Goal: Information Seeking & Learning: Learn about a topic

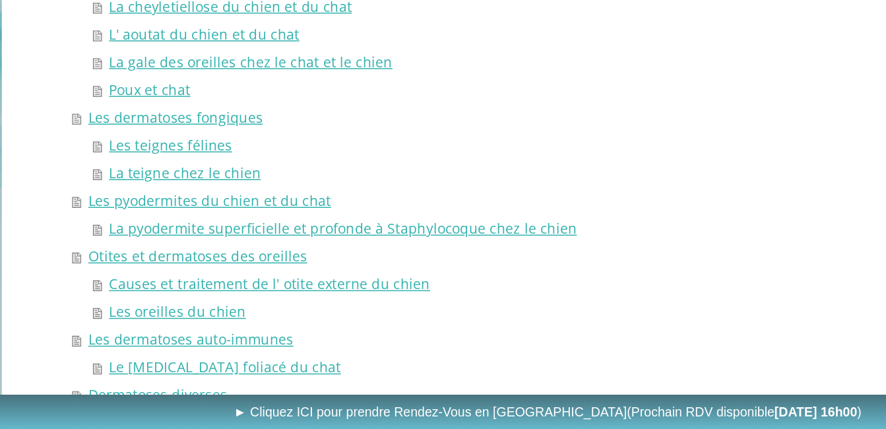
scroll to position [589, 0]
click at [195, 310] on link "Otites et dermatoses des oreilles" at bounding box center [457, 313] width 658 height 18
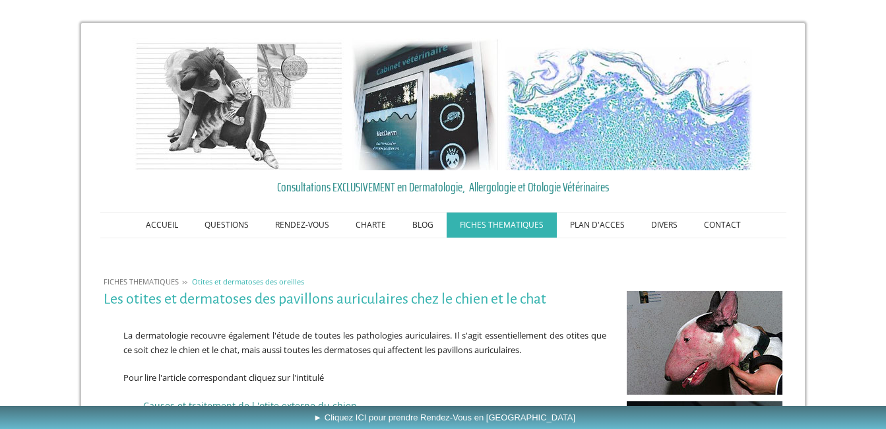
scroll to position [157, 0]
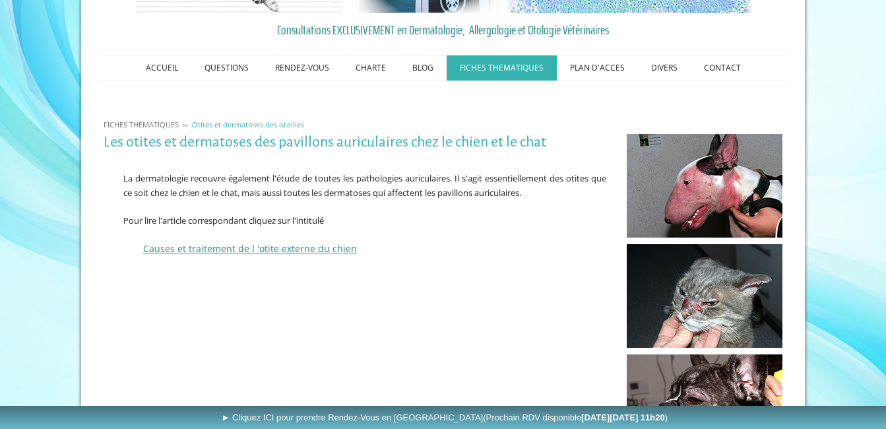
click at [297, 246] on span "Causes et traitement de l 'otite externe du chien" at bounding box center [250, 248] width 214 height 13
